Goal: Use online tool/utility: Utilize a website feature to perform a specific function

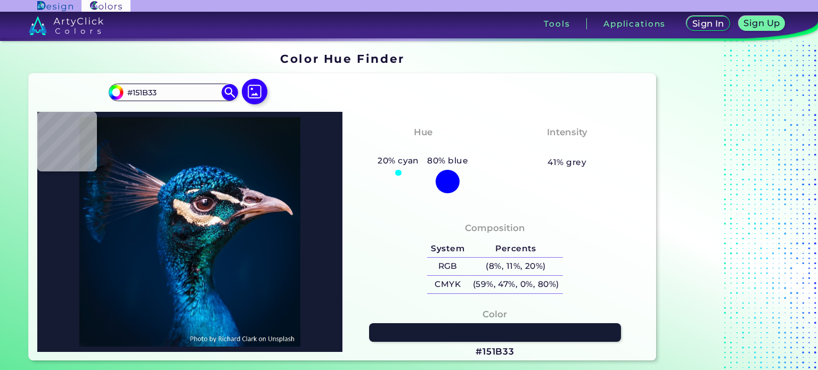
type input "#211616"
type input "#05040a"
type input "#05040A"
type input "#48363a"
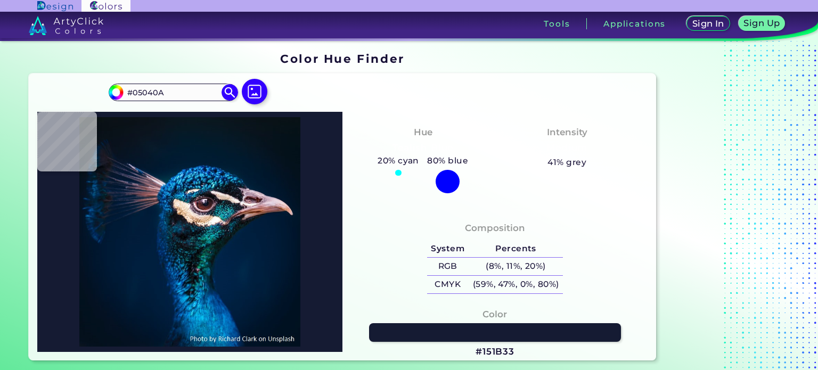
type input "#48363A"
type input "#706470"
type input "#251f2f"
type input "#251F2F"
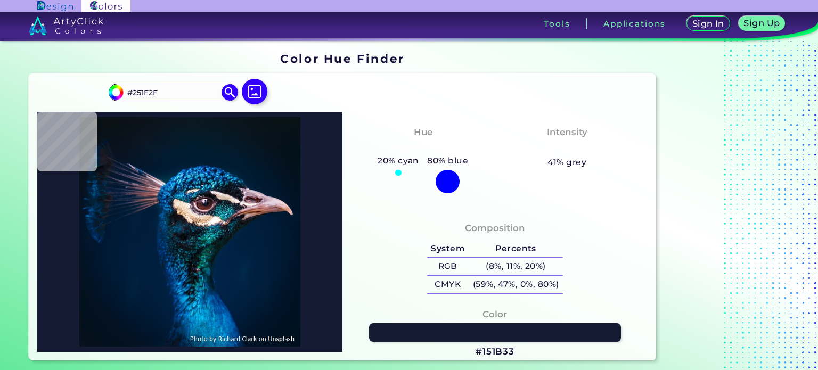
type input "#121622"
type input "#19232f"
type input "#19232F"
type input "#222a3a"
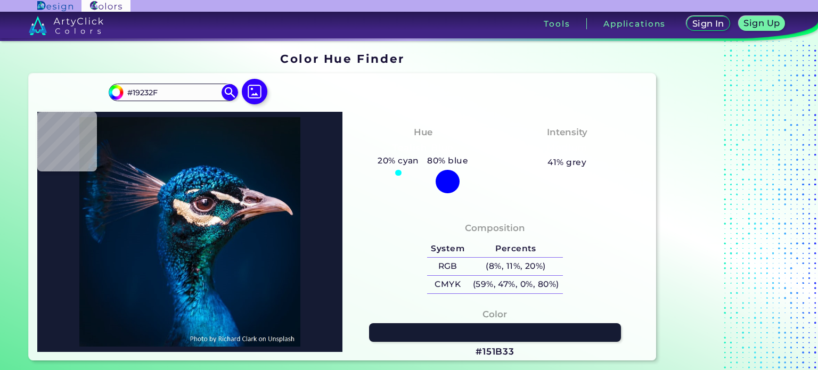
type input "#222A3A"
type input "#0f1d2d"
type input "#0F1D2D"
type input "#04193b"
type input "#04193B"
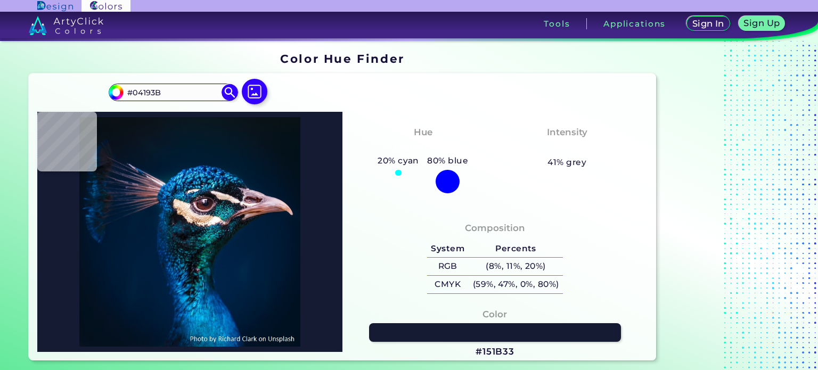
type input "#04438b"
type input "#04438B"
type input "#001b30"
type input "#001B30"
type input "#011a2e"
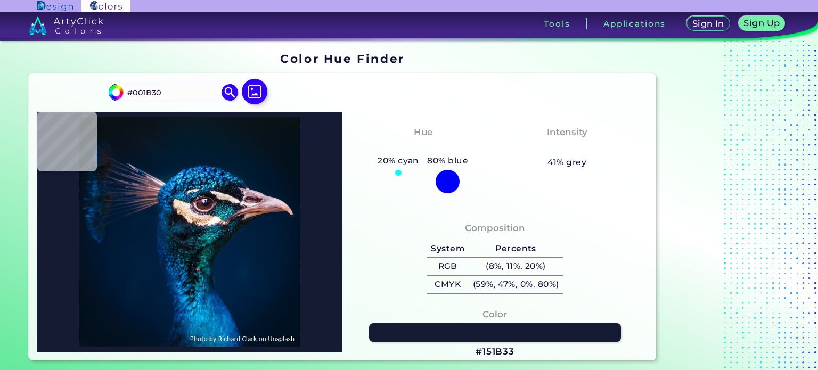
type input "#011A2E"
type input "#051827"
type input "#051826"
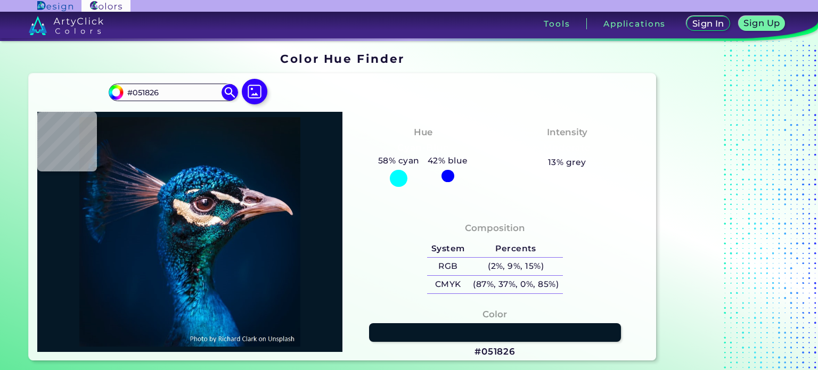
type input "#061826"
type input "#061824"
type input "#061822"
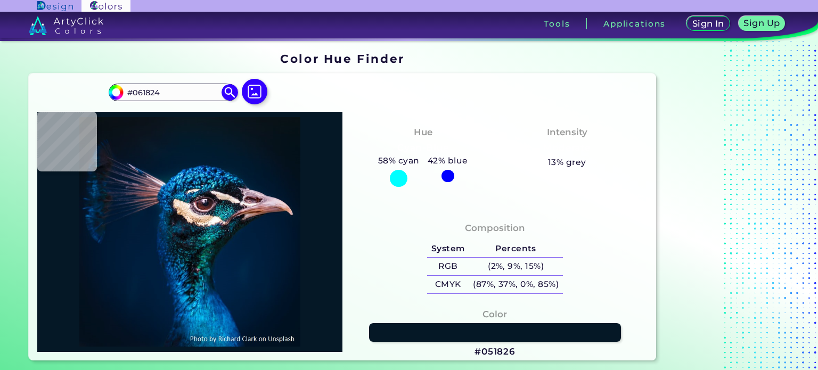
type input "#061822"
type input "#071822"
type input "#061721"
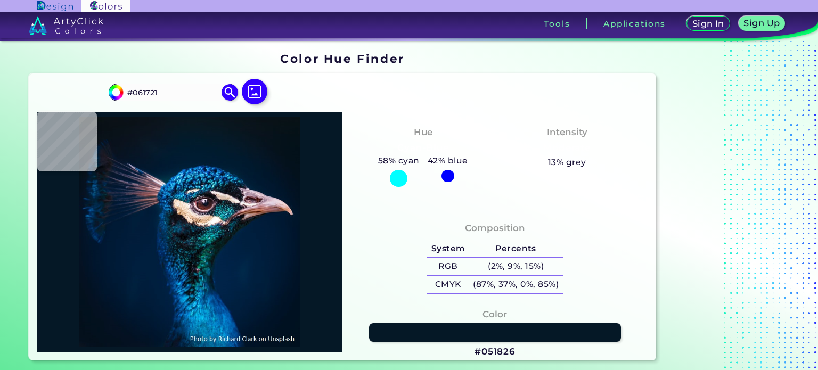
type input "#09161f"
type input "#09161F"
type input "#08151e"
type input "#08151E"
type input "#0a131a"
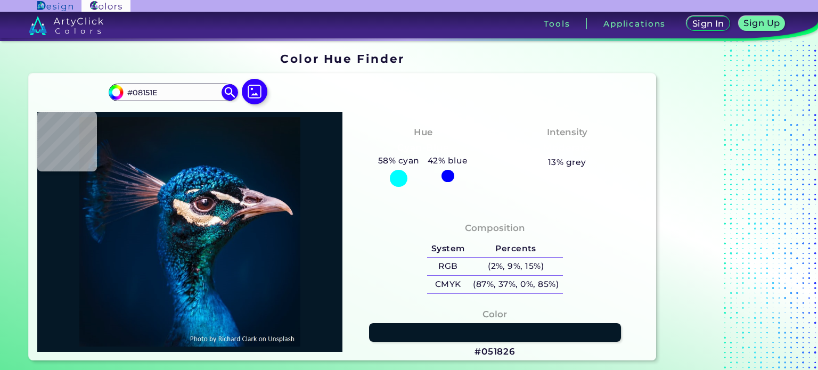
type input "#0A131A"
type input "#000000"
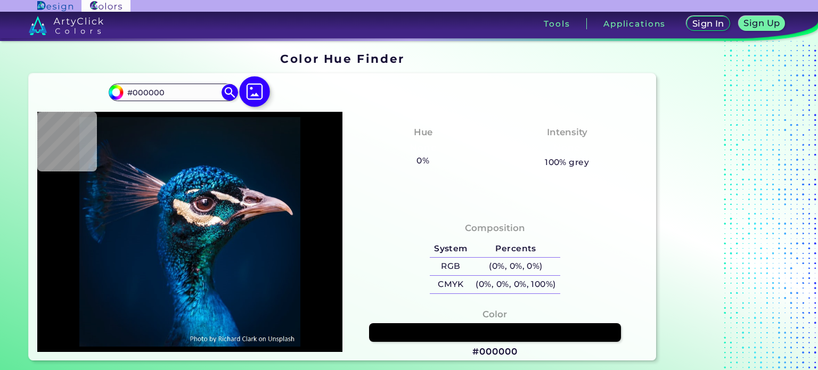
click at [248, 88] on img at bounding box center [254, 91] width 31 height 31
click at [0, 0] on input "file" at bounding box center [0, 0] width 0 height 0
click at [263, 83] on img at bounding box center [254, 91] width 31 height 31
click at [0, 0] on input "file" at bounding box center [0, 0] width 0 height 0
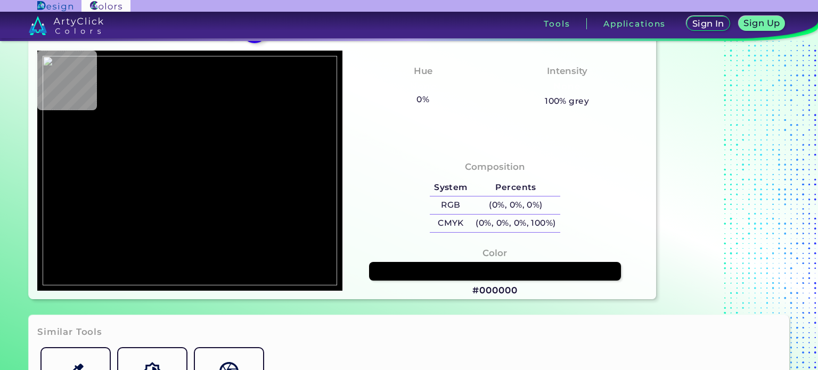
scroll to position [62, 0]
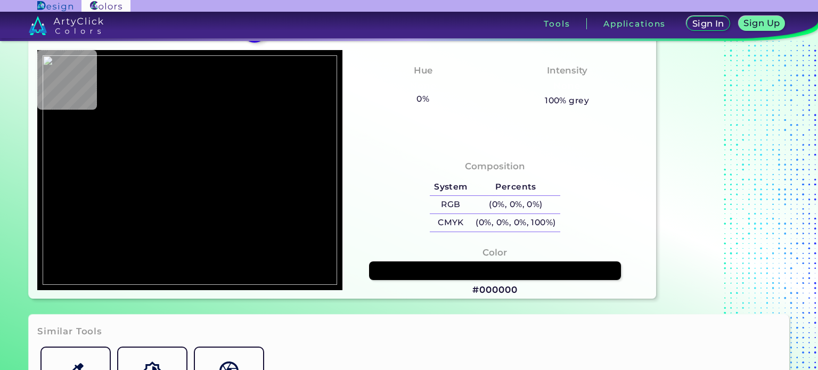
type input "#34313a"
type input "#34313A"
type input "#3a373e"
type input "#3A373E"
type input "#686168"
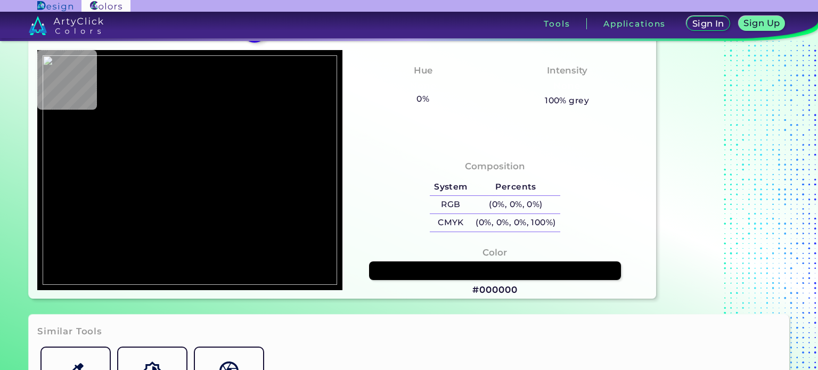
type input "#686168"
type input "#585254"
type input "#675d5e"
type input "#675D5E"
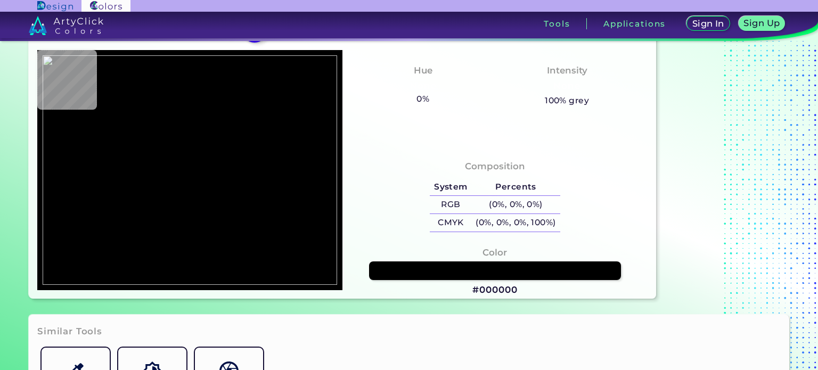
type input "#888282"
type input "#222834"
type input "#121824"
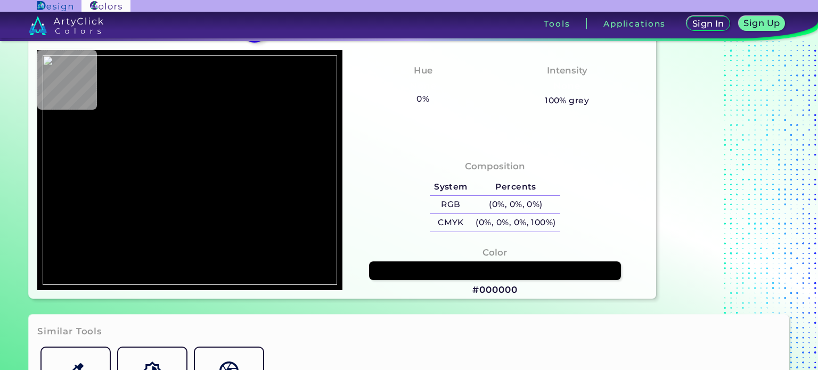
type input "#121824"
type input "#212733"
type input "#151b27"
type input "#151B27"
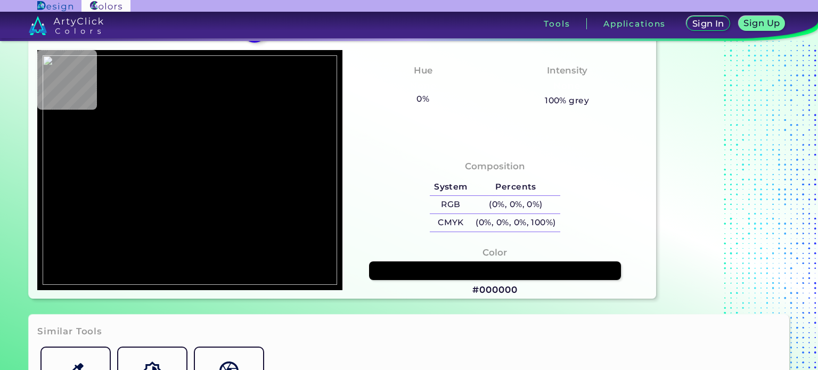
type input "#222834"
type input "#111723"
type input "#3c414e"
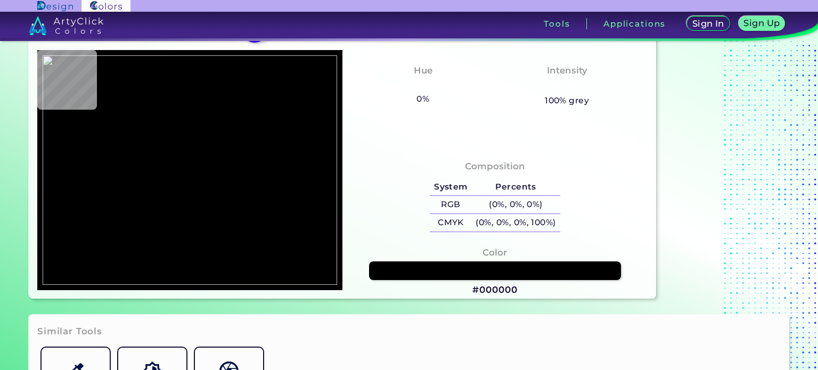
type input "#3C414E"
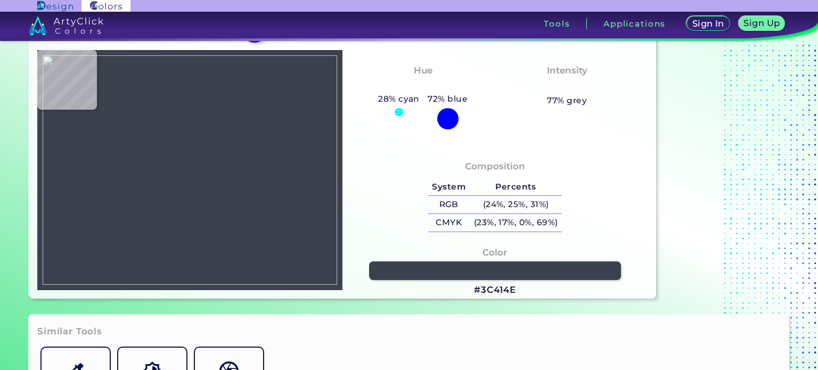
type input "#222129"
type input "#8b817f"
type input "#8B817F"
type input "#705544"
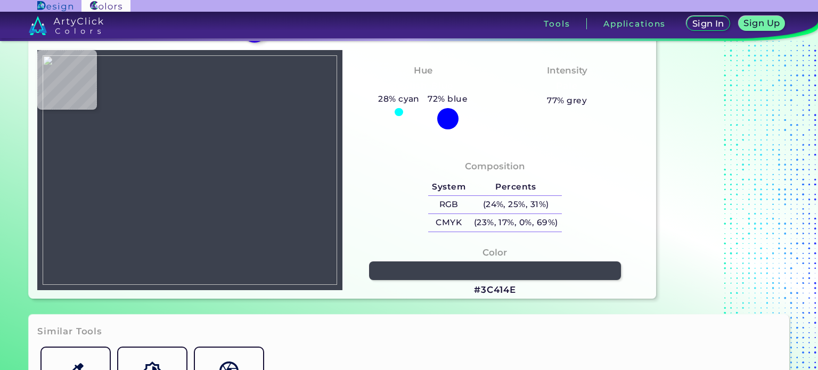
type input "#705544"
type input "#ceafaa"
type input "#CEAFAA"
type input "#c9aca6"
type input "#C9ACA6"
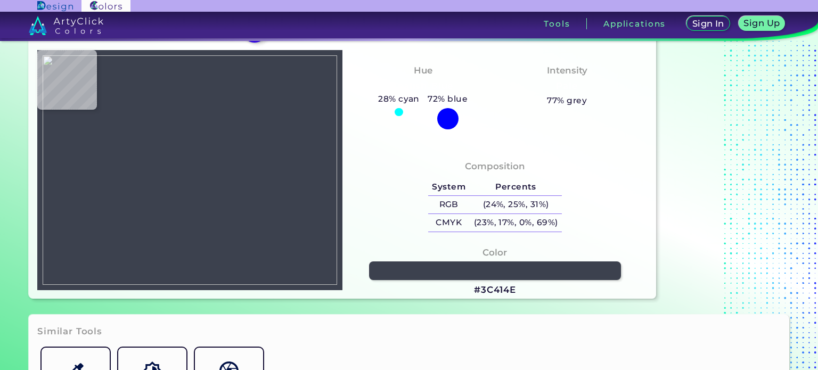
type input "#dfc2bc"
type input "#DFC2BC"
type input "#bda49d"
type input "#BDA49D"
type input "#c7b3aa"
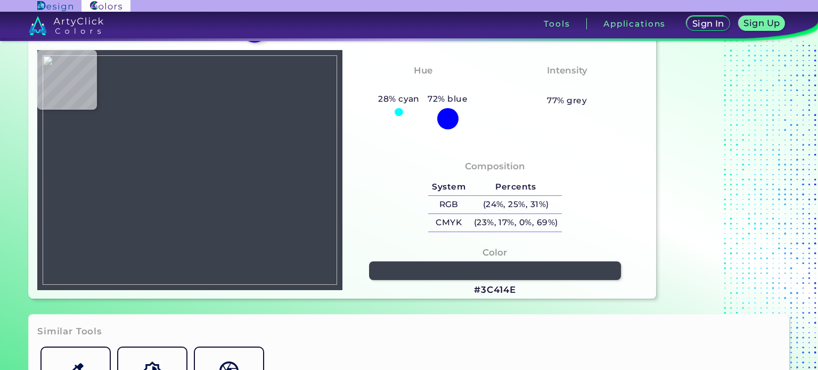
type input "#C7B3AA"
type input "#a89084"
type input "#A89084"
type input "#735d52"
type input "#735D52"
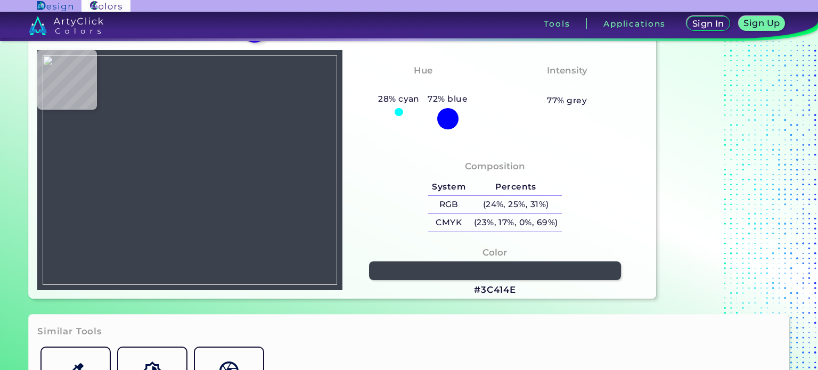
type input "#f1dbd0"
type input "#F1DBD0"
type input "#6d5b54"
type input "#6D5B54"
type input "#8d7d76"
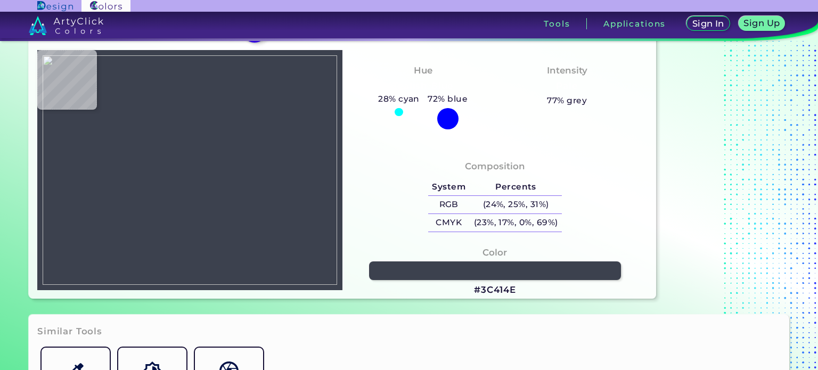
type input "#8D7D76"
type input "#c7b8b1"
type input "#C7B8B1"
type input "#a59387"
type input "#A59387"
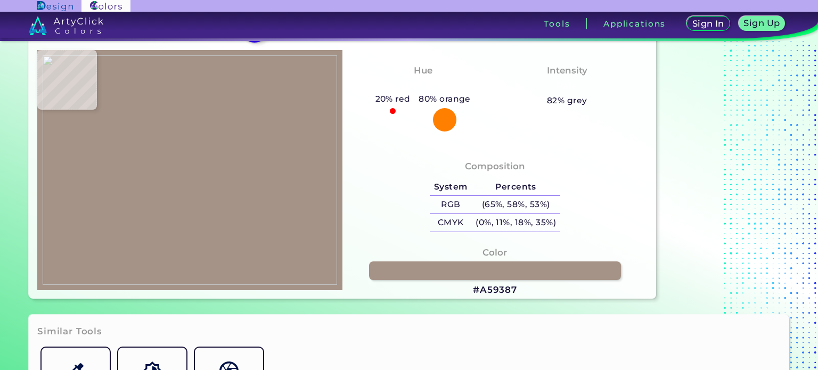
type input "#c6b2a6"
type input "#C6B2A6"
type input "#7b614e"
type input "#7B614E"
type input "#a98b74"
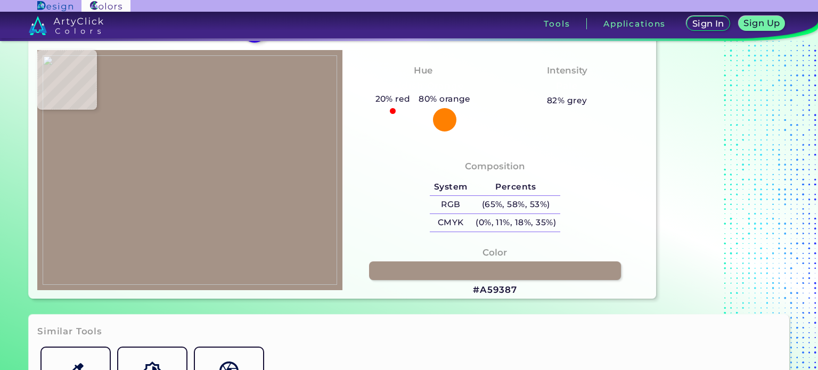
type input "#A98B74"
type input "#c6a792"
type input "#C6A792"
type input "#c1a58f"
type input "#C1A58F"
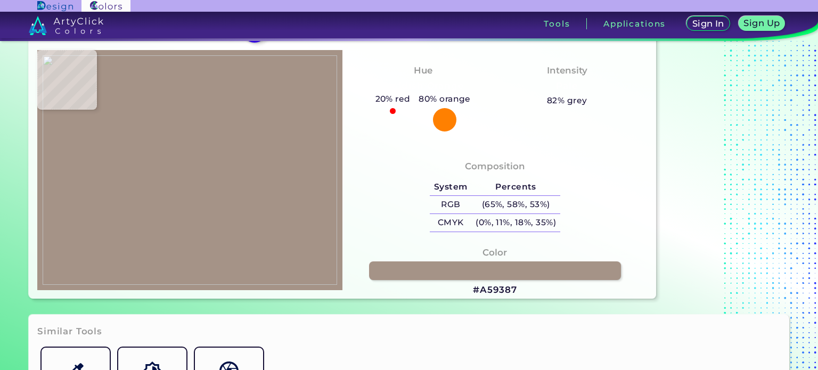
type input "#c4a997"
type input "#C4A997"
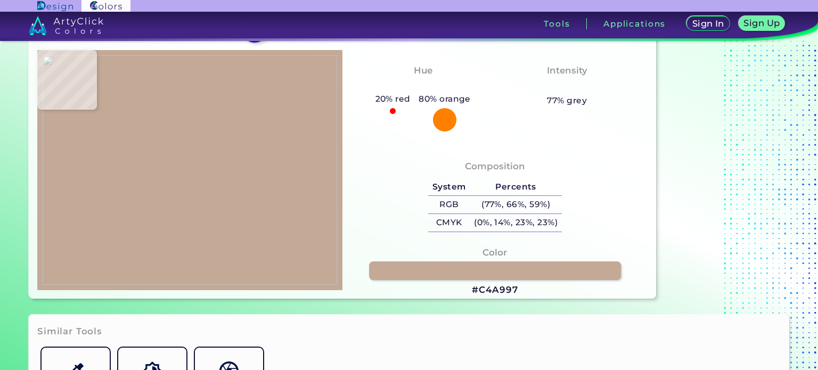
type input "#d4b7a5"
type input "#D4B7A5"
type input "#c3a895"
type input "#C3A895"
type input "#b9a091"
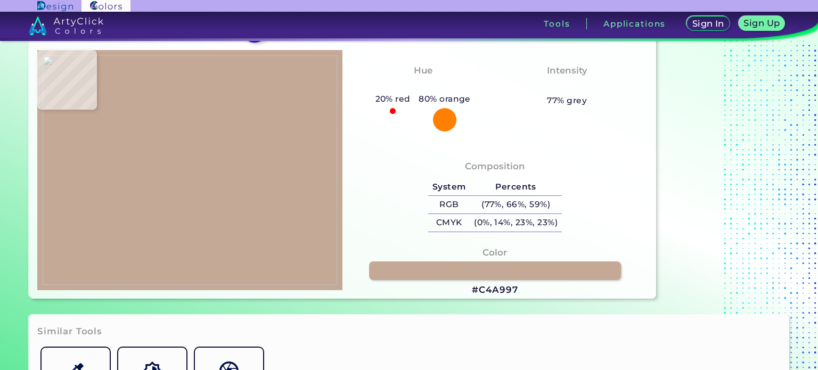
type input "#B9A091"
type input "#a59387"
type input "#A59387"
type input "#665857"
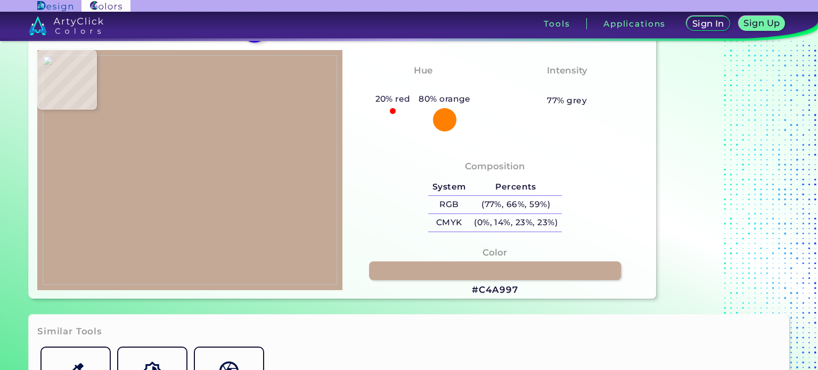
type input "#8a7b78"
type input "#8A7B78"
type input "#af9d9b"
type input "#AF9D9B"
type input "#8a7673"
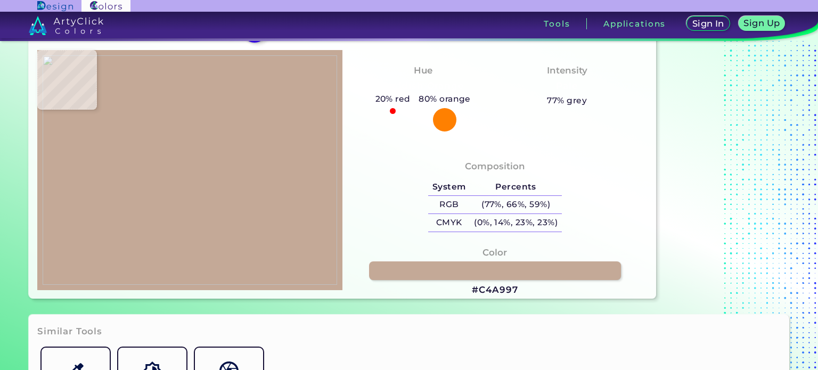
type input "#8A7673"
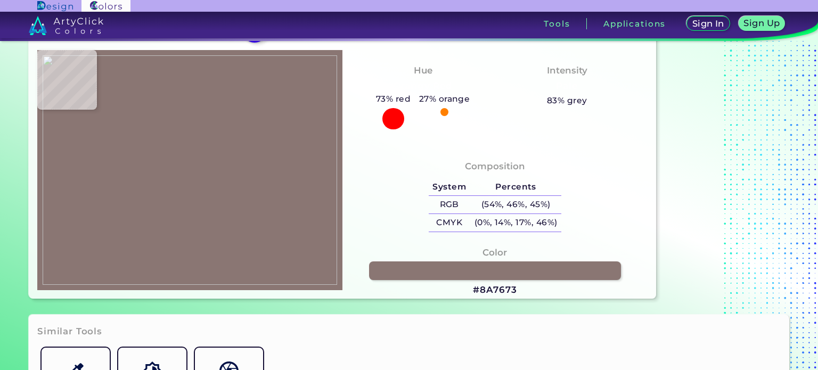
type input "#877368"
type input "#b3a096"
type input "#B3A096"
type input "#9a877a"
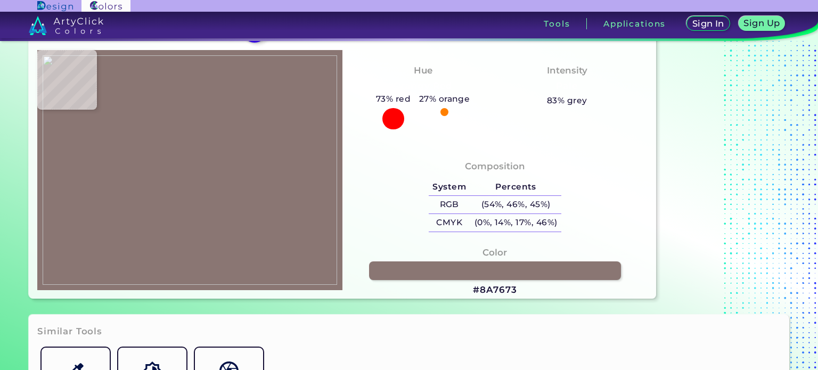
type input "#9A877A"
type input "#9a7d77"
type input "#9A7D77"
type input "#c1a49e"
type input "#C1A49E"
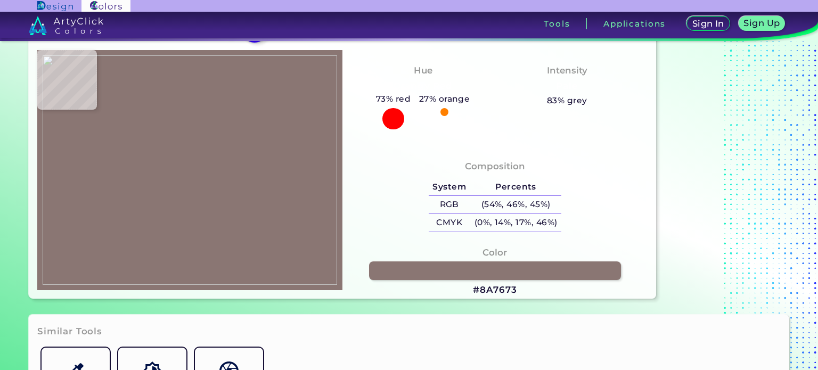
type input "#ceb3ac"
type input "#CEB3AC"
type input "#cbb2ab"
type input "#CBB2AB"
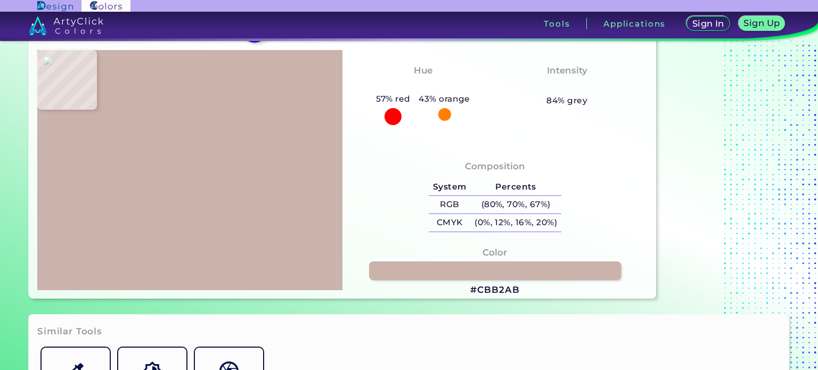
type input "#bda49d"
type input "#BDA49D"
type input "#c1a69f"
type input "#C1A69F"
type input "#c2aba3"
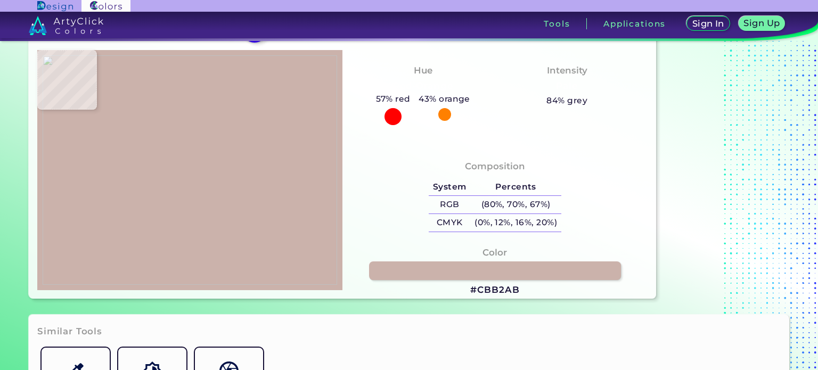
type input "#C2ABA3"
type input "#c1a9a1"
type input "#C1A9A1"
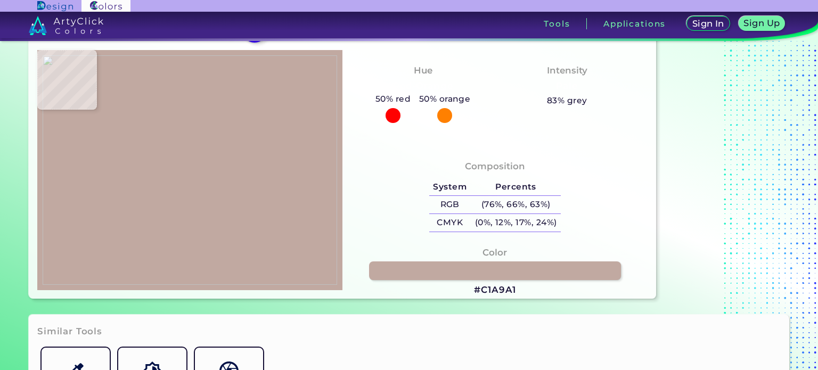
type input "#c8b1a9"
type input "#C8B1A9"
type input "#9d8981"
type input "#9D8981"
type input "#af9887"
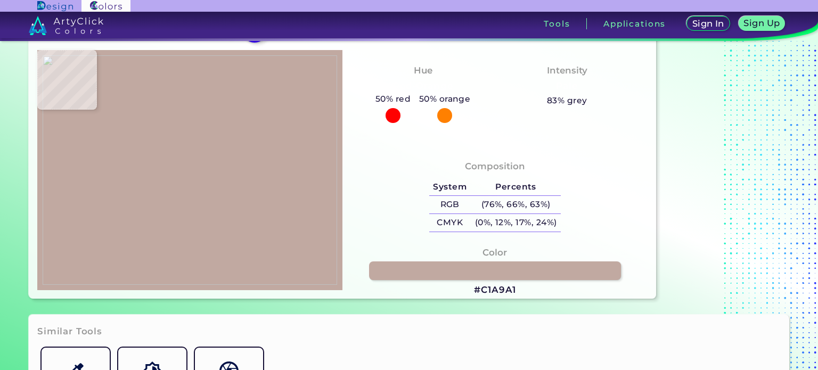
type input "#AF9887"
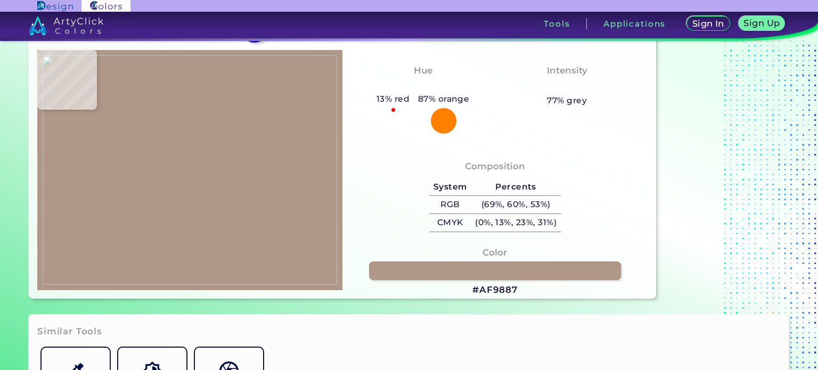
type input "#d9bba2"
type input "#D9BBA2"
type input "#ba9c80"
type input "#BA9C80"
type input "#a68870"
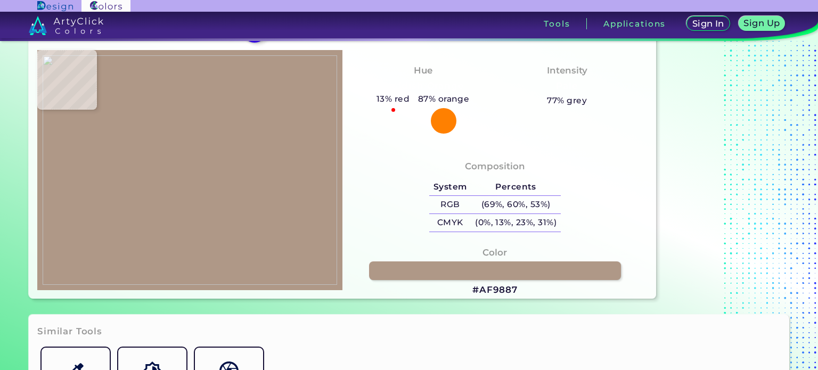
type input "#A68870"
type input "#b39d8e"
type input "#B39D8E"
type input "#5e4739"
type input "#5E4739"
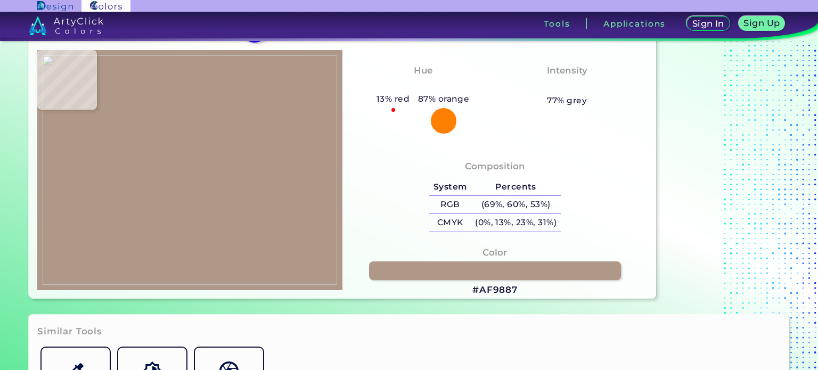
type input "#ebd0bb"
type input "#EBD0BB"
type input "#d9c1a6"
type input "#D9C1A6"
type input "#cfaf9b"
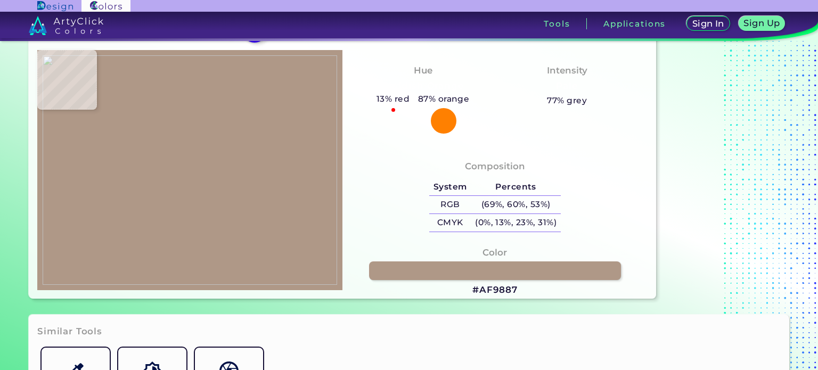
type input "#CFAF9B"
type input "#ddc1ab"
type input "#DDC1AB"
type input "#dabaa1"
type input "#DABAA1"
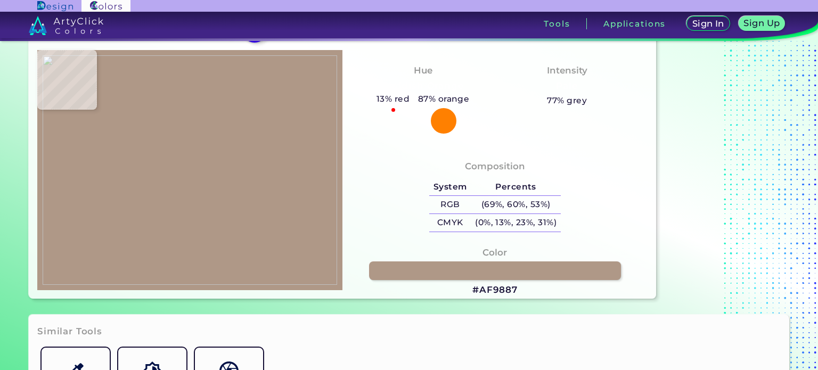
type input "#dab99e"
type input "#DAB99E"
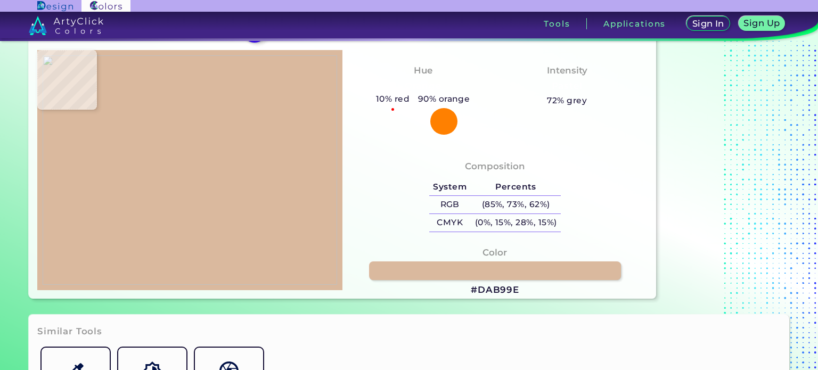
type input "#ceae97"
type input "#CEAE97"
type input "#c3a08c"
type input "#C3A08C"
type input "#d0ad9a"
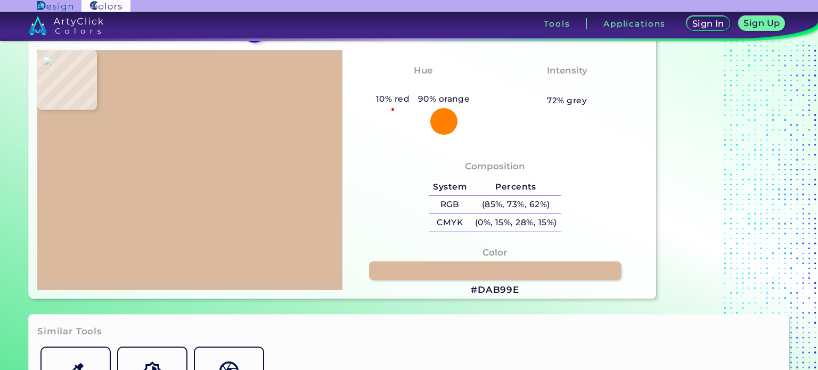
type input "#D0AD9A"
type input "#cfb09c"
type input "#CFB09C"
type input "#dabea9"
type input "#DABEA9"
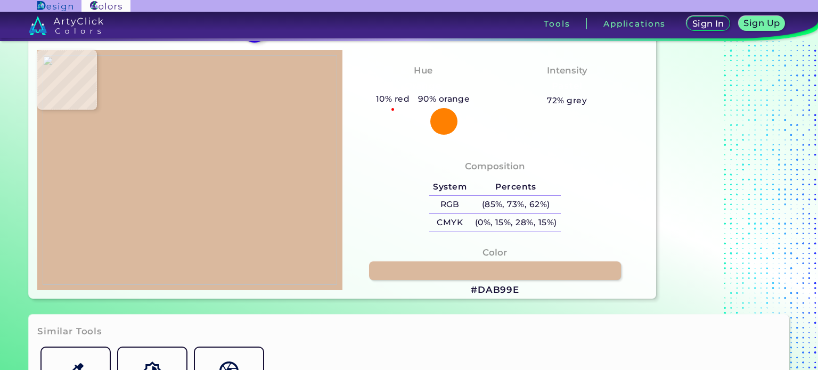
type input "#c3a792"
type input "#C3A792"
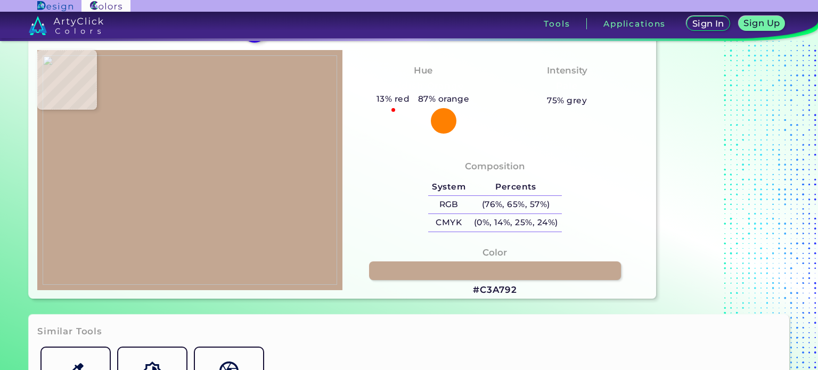
type input "#c8a995"
type input "#C8A995"
type input "#cfb09c"
type input "#CFB09C"
type input "#bb9c88"
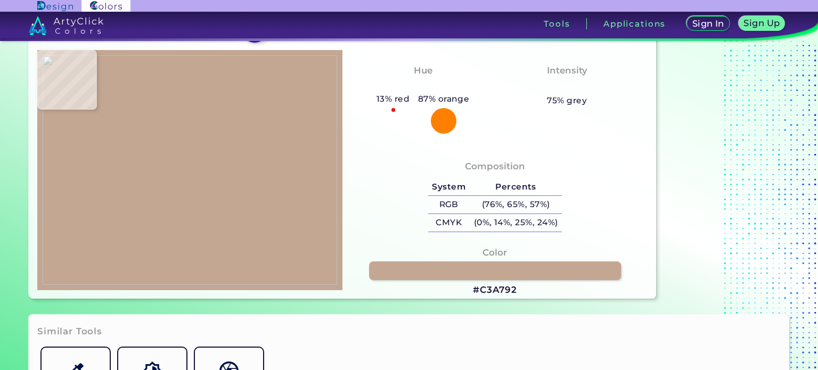
type input "#BB9C88"
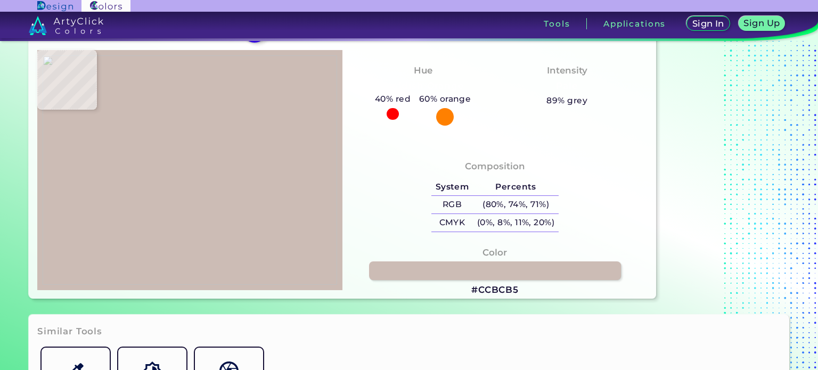
click at [179, 159] on img at bounding box center [190, 170] width 294 height 230
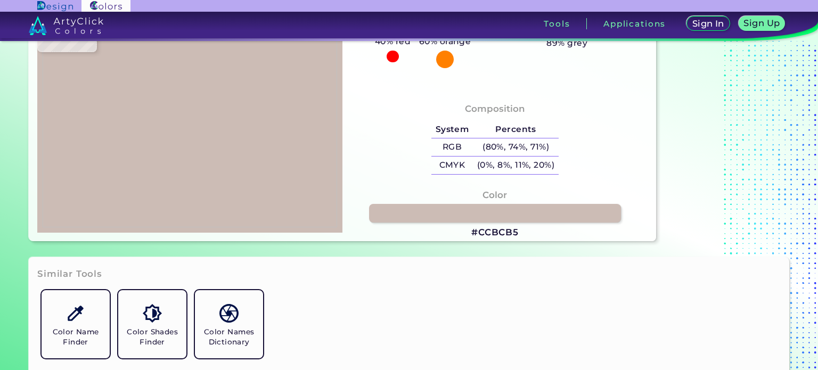
scroll to position [119, 0]
click at [496, 210] on link at bounding box center [495, 213] width 254 height 19
